Goal: Check status: Check status

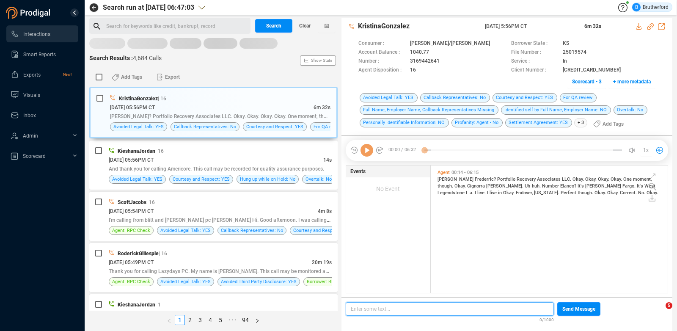
scroll to position [6, 6]
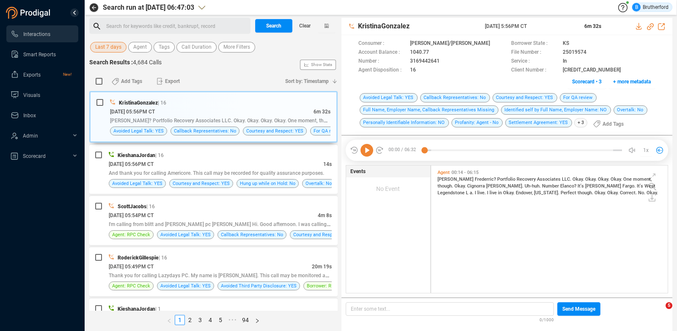
click at [106, 48] on span "Last 7 days" at bounding box center [108, 47] width 26 height 11
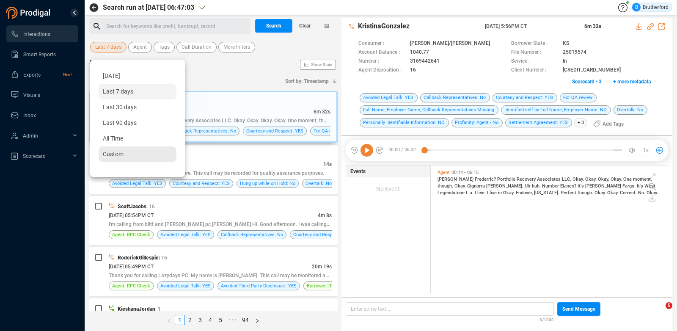
click at [112, 151] on div "Custom" at bounding box center [138, 154] width 78 height 16
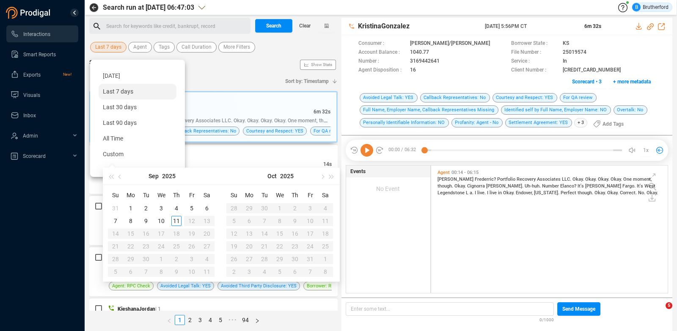
type input "[DATE]"
click at [132, 223] on div "8" at bounding box center [131, 221] width 10 height 10
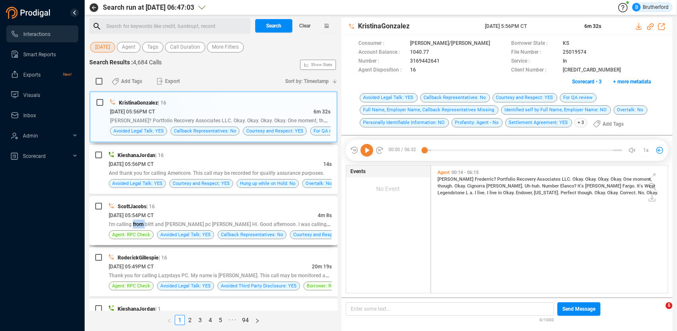
click at [132, 222] on span "I'm calling from blitt and [PERSON_NAME] pc [PERSON_NAME] Hi. Good afternoon. I…" at bounding box center [236, 224] width 254 height 7
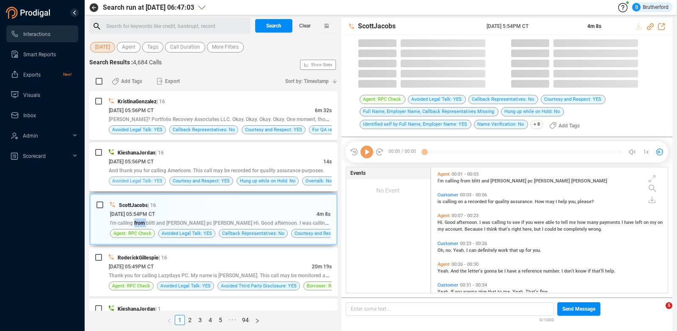
scroll to position [121, 231]
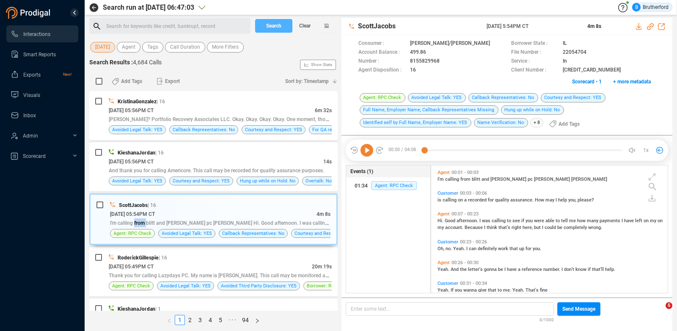
click at [274, 30] on span "Search" at bounding box center [273, 26] width 15 height 14
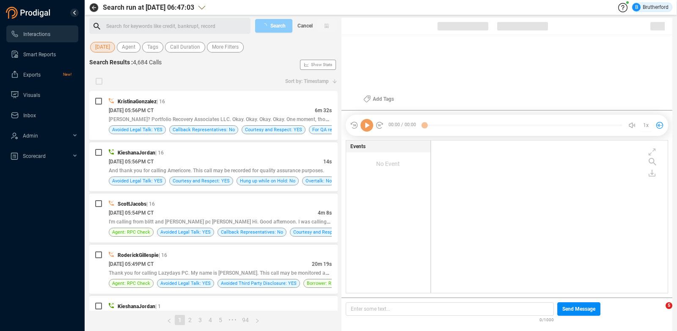
scroll to position [0, 0]
